Goal: Information Seeking & Learning: Learn about a topic

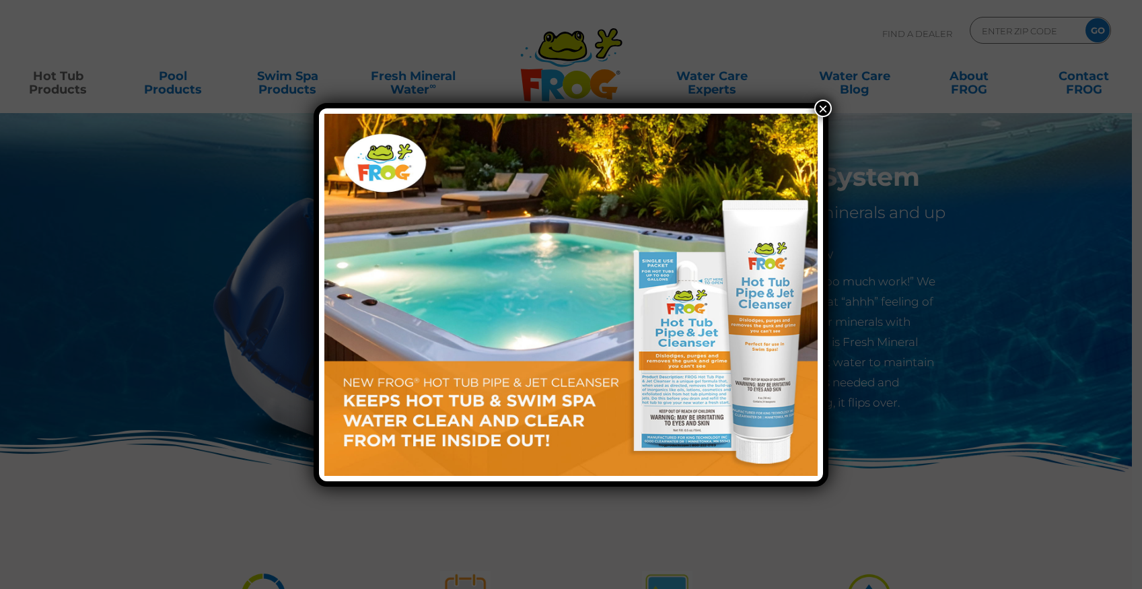
click at [822, 110] on button "×" at bounding box center [822, 108] width 17 height 17
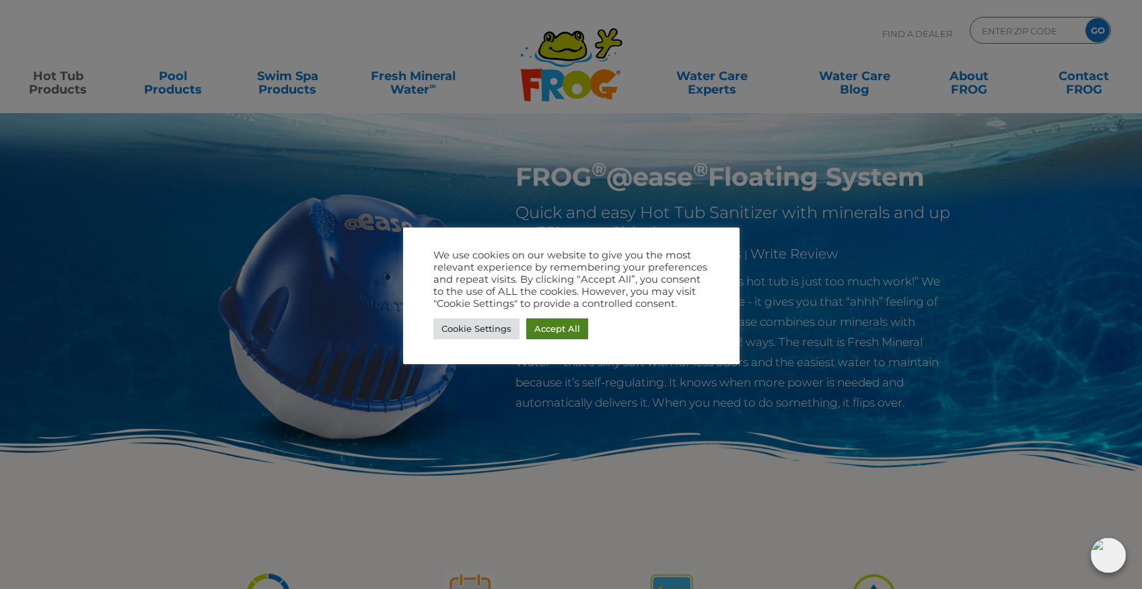
click at [543, 334] on link "Accept All" at bounding box center [557, 328] width 62 height 21
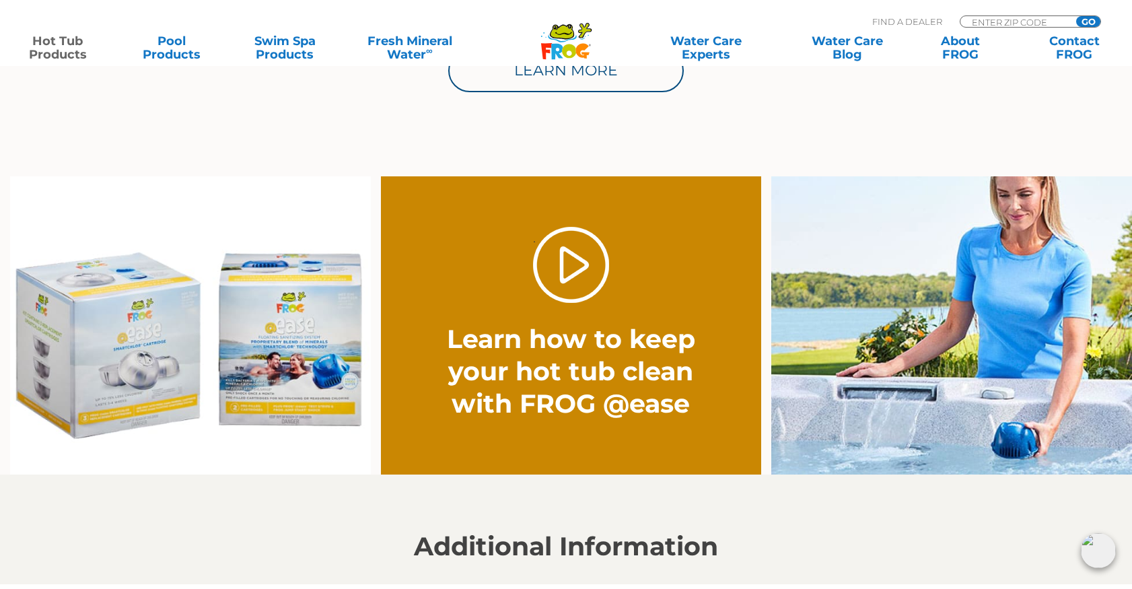
scroll to position [1009, 0]
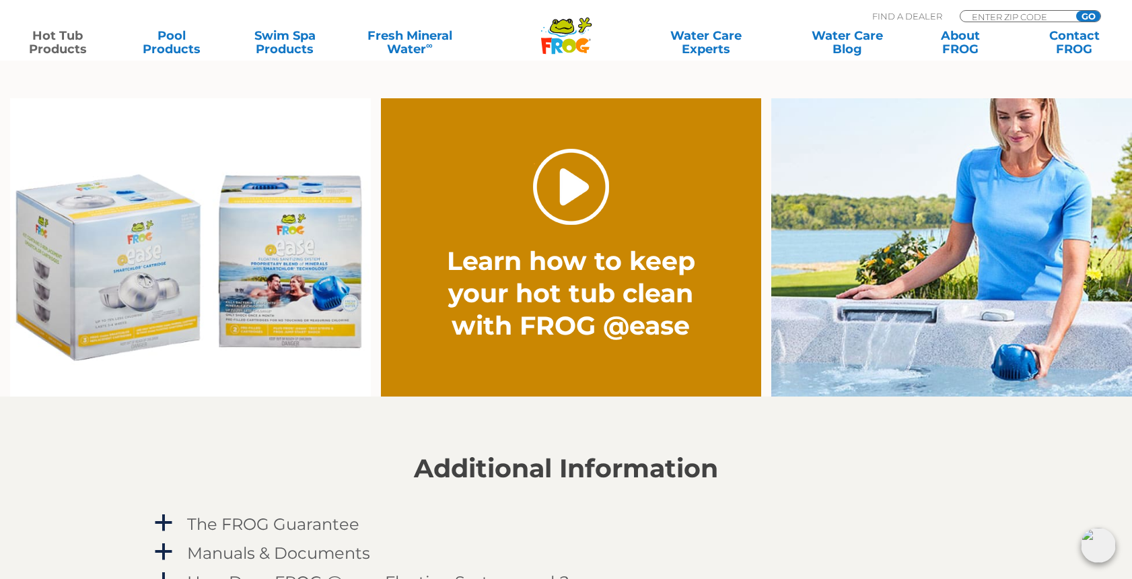
click at [553, 192] on link "." at bounding box center [571, 187] width 76 height 76
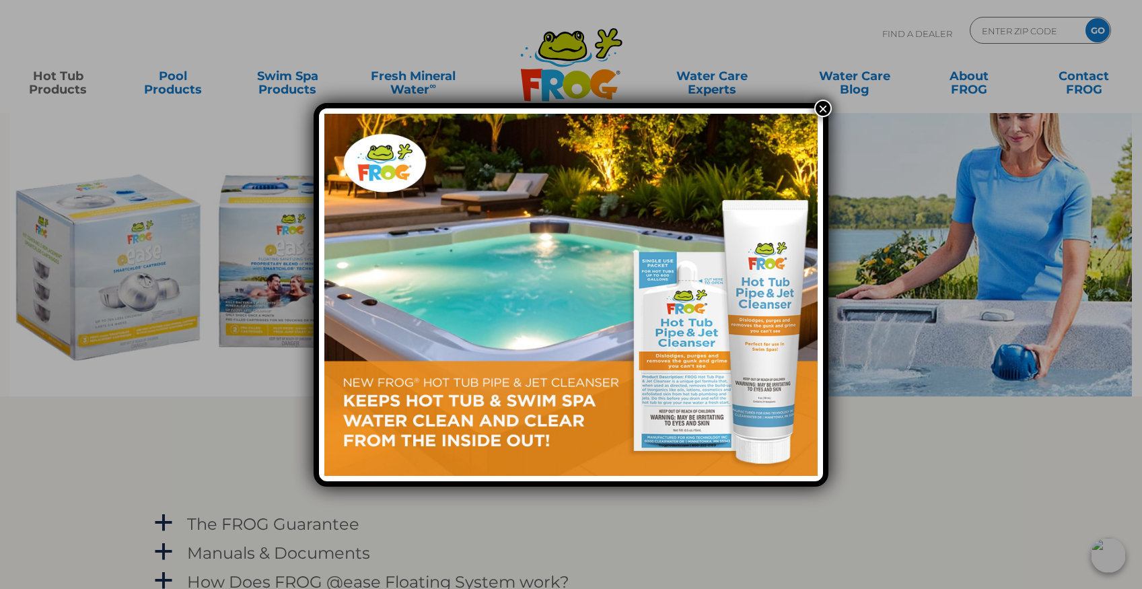
click at [824, 104] on button "×" at bounding box center [822, 108] width 17 height 17
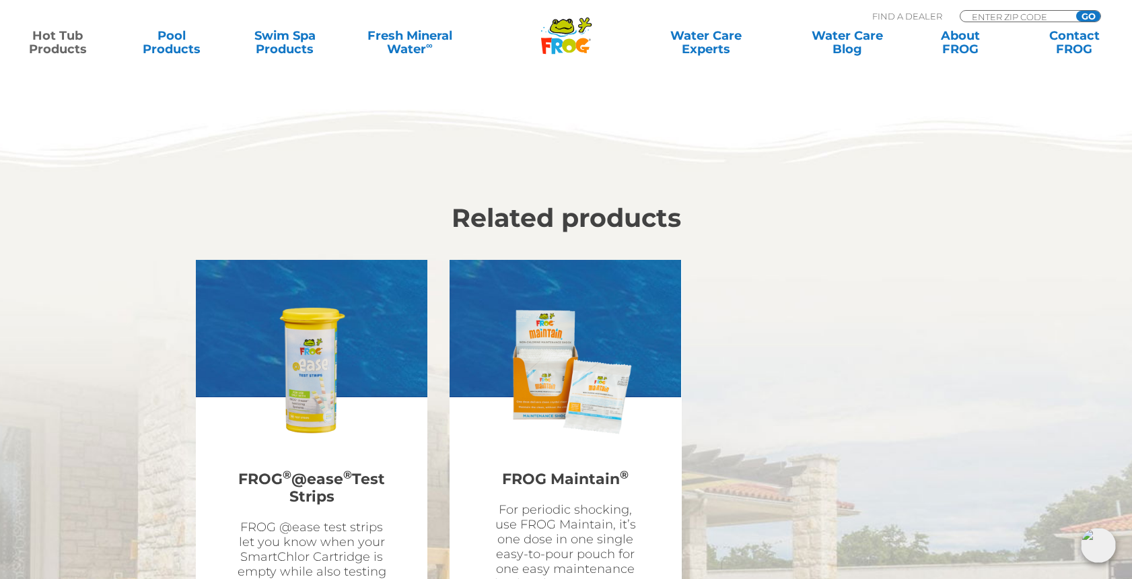
scroll to position [3297, 0]
